Goal: Task Accomplishment & Management: Manage account settings

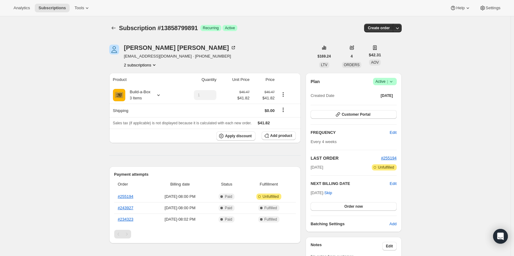
click at [382, 82] on span "Active |" at bounding box center [384, 81] width 19 height 6
click at [384, 101] on span "Cancel subscription" at bounding box center [386, 104] width 35 height 6
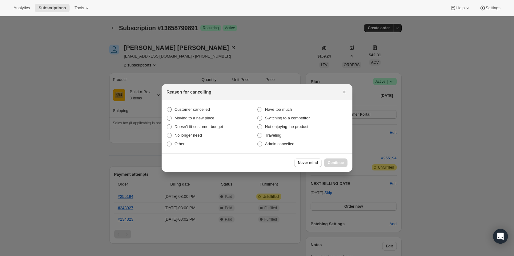
click at [180, 108] on span "Customer cancelled" at bounding box center [191, 109] width 35 height 5
click at [167, 107] on input "Customer cancelled" at bounding box center [167, 107] width 0 height 0
radio input "true"
click at [341, 164] on span "Continue" at bounding box center [336, 162] width 16 height 5
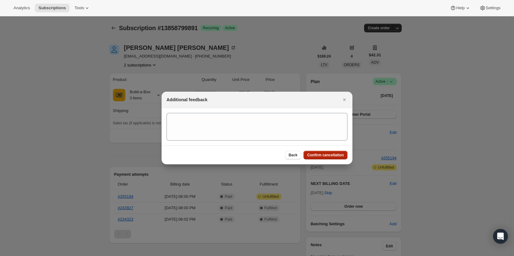
click at [334, 155] on span "Confirm cancellation" at bounding box center [325, 155] width 37 height 5
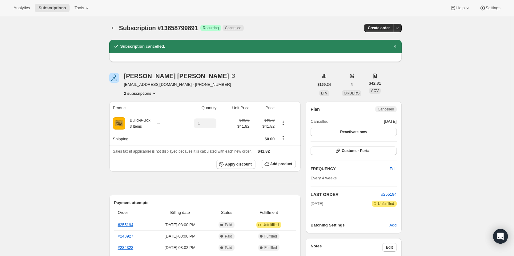
drag, startPoint x: 144, startPoint y: 92, endPoint x: 147, endPoint y: 94, distance: 3.4
click at [146, 93] on button "2 subscriptions" at bounding box center [141, 93] width 34 height 6
click at [152, 107] on span "13577355539" at bounding box center [142, 105] width 43 height 6
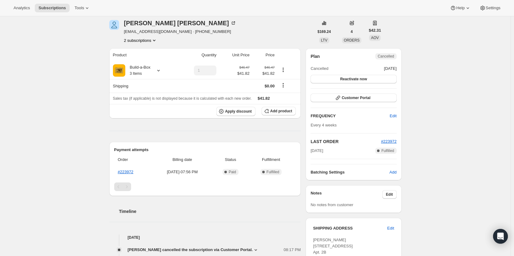
scroll to position [62, 0]
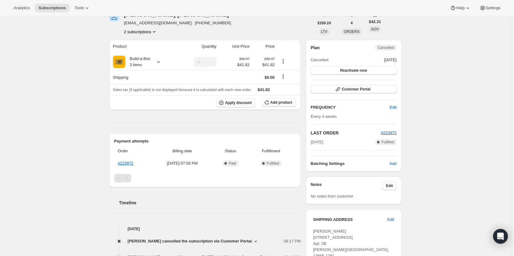
click at [145, 33] on button "2 subscriptions" at bounding box center [141, 32] width 34 height 6
click at [138, 55] on span "13858799891" at bounding box center [133, 53] width 25 height 5
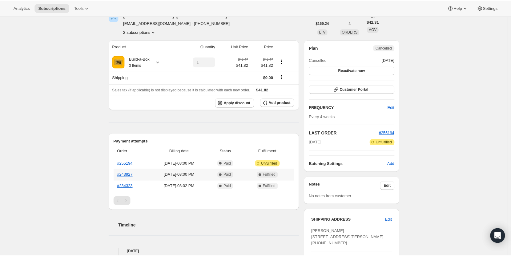
scroll to position [62, 0]
click at [131, 164] on link "#255194" at bounding box center [126, 163] width 16 height 5
